Goal: Check status: Check status

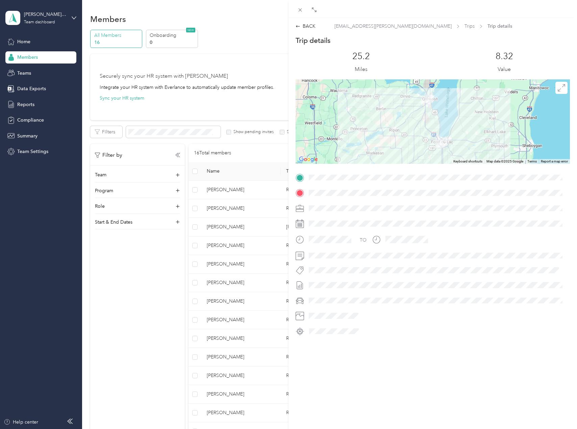
scroll to position [79, 0]
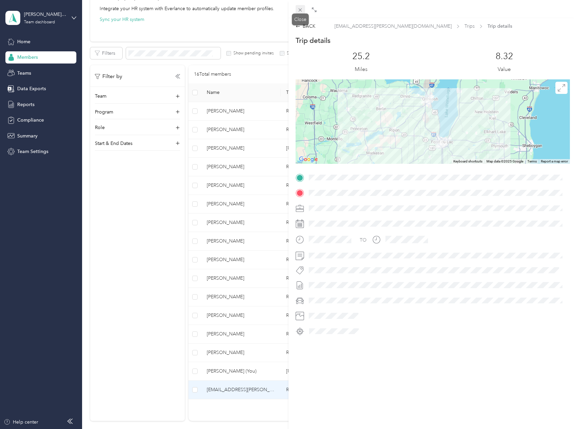
click at [301, 9] on icon at bounding box center [300, 10] width 6 height 6
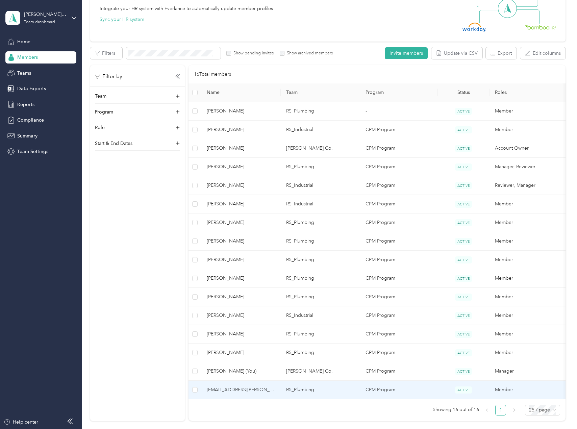
click at [247, 388] on span "[EMAIL_ADDRESS][PERSON_NAME][DOMAIN_NAME]" at bounding box center [241, 389] width 69 height 7
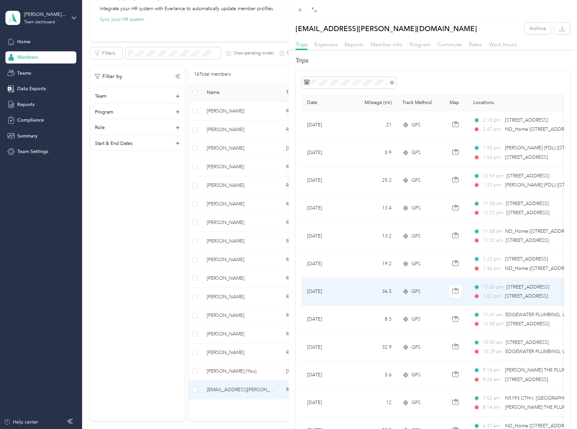
click at [364, 289] on td "36.5" at bounding box center [374, 292] width 45 height 28
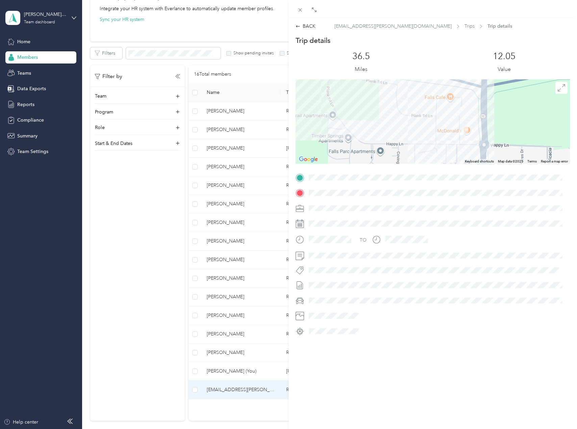
drag, startPoint x: 474, startPoint y: 138, endPoint x: 472, endPoint y: 104, distance: 34.5
click at [472, 104] on div at bounding box center [432, 121] width 274 height 84
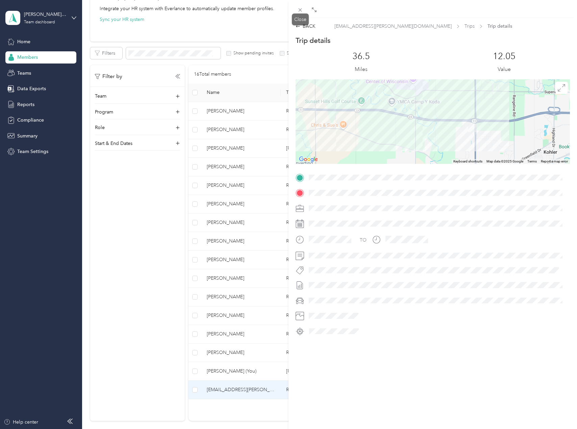
click at [303, 24] on div "Close" at bounding box center [300, 20] width 17 height 12
click at [308, 29] on div "BACK" at bounding box center [305, 26] width 20 height 7
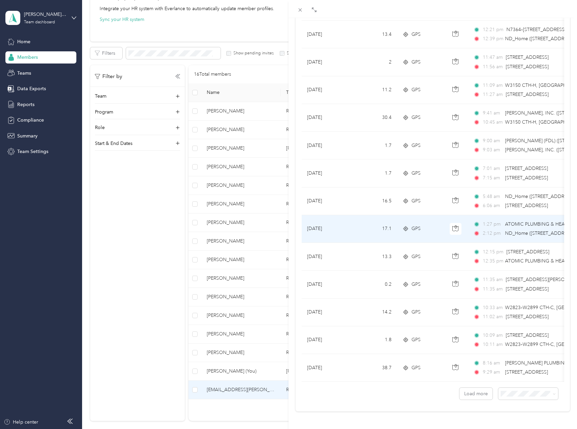
scroll to position [434, 0]
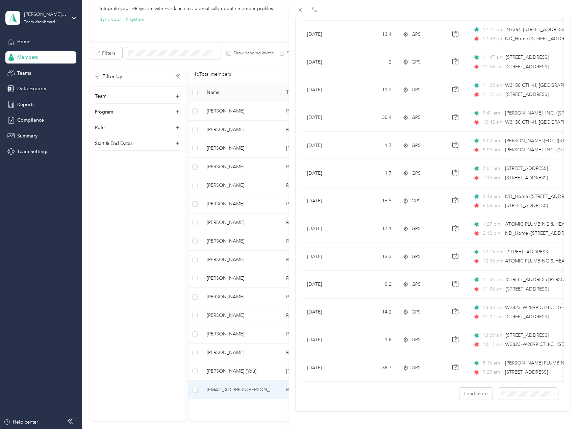
click at [95, 284] on div "[EMAIL_ADDRESS][PERSON_NAME][DOMAIN_NAME] Archive Trips Expenses Reports Member…" at bounding box center [288, 214] width 577 height 429
